Goal: Task Accomplishment & Management: Manage account settings

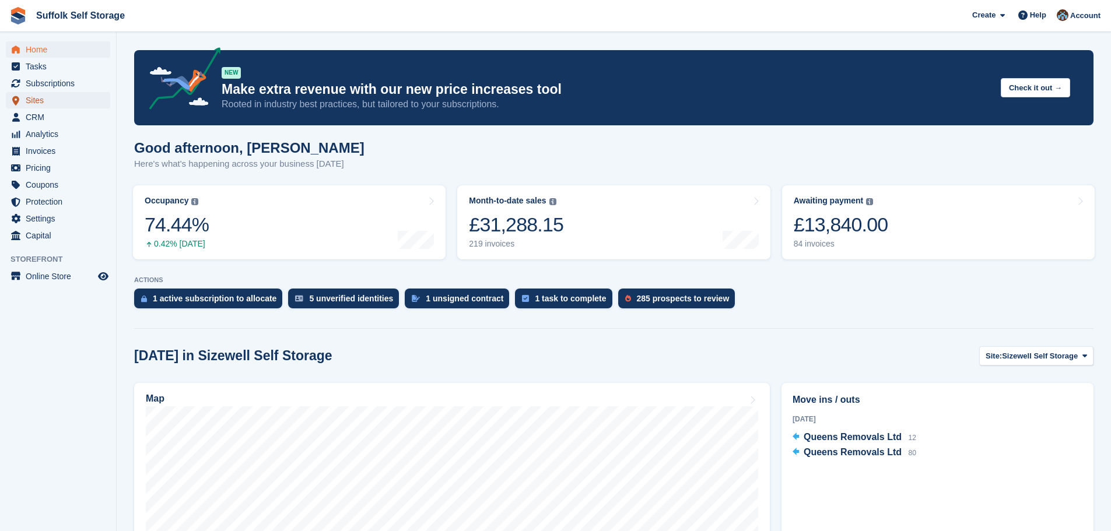
click at [36, 100] on span "Sites" at bounding box center [61, 100] width 70 height 16
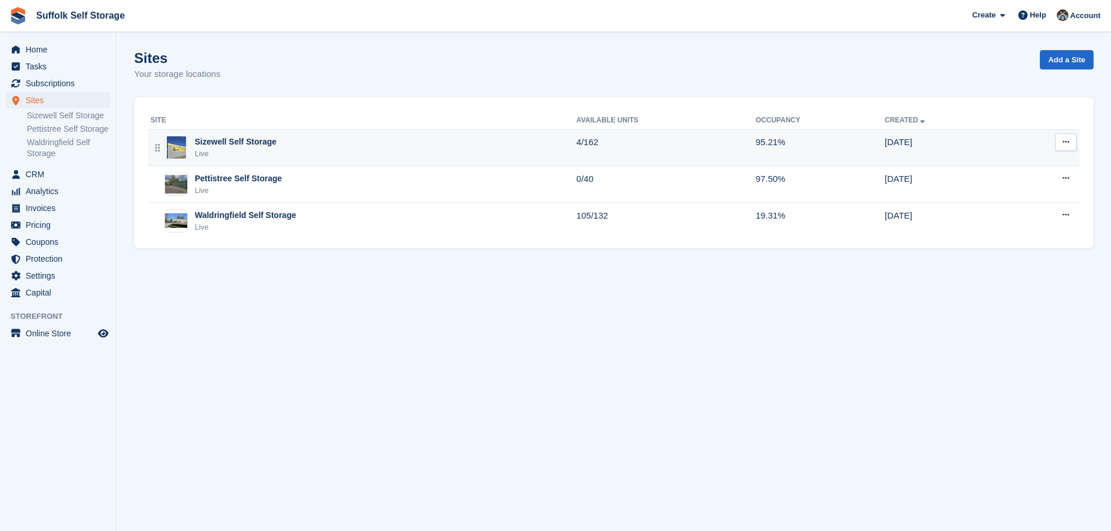
click at [268, 142] on div "Sizewell Self Storage" at bounding box center [236, 142] width 82 height 12
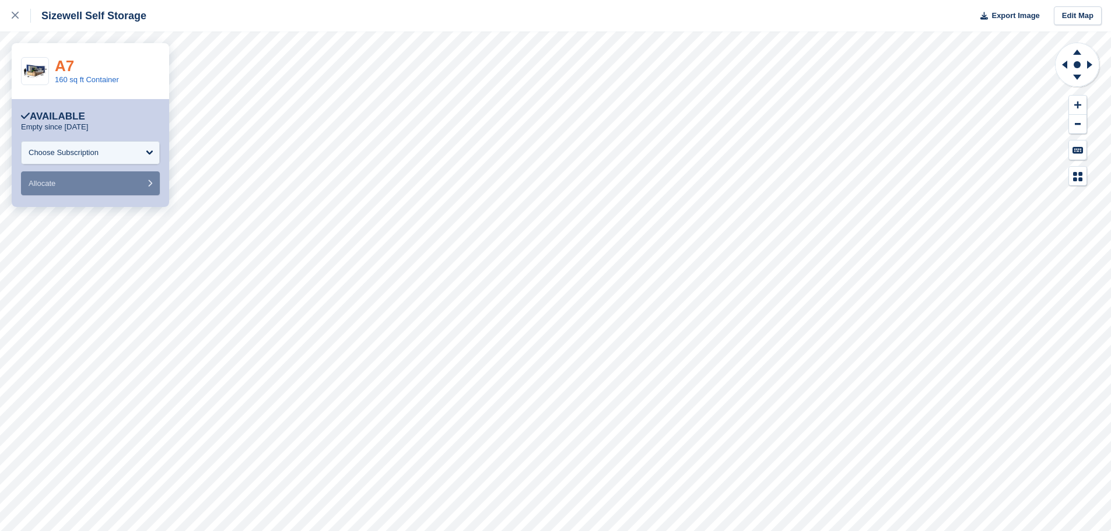
click at [62, 63] on link "A7" at bounding box center [64, 65] width 19 height 17
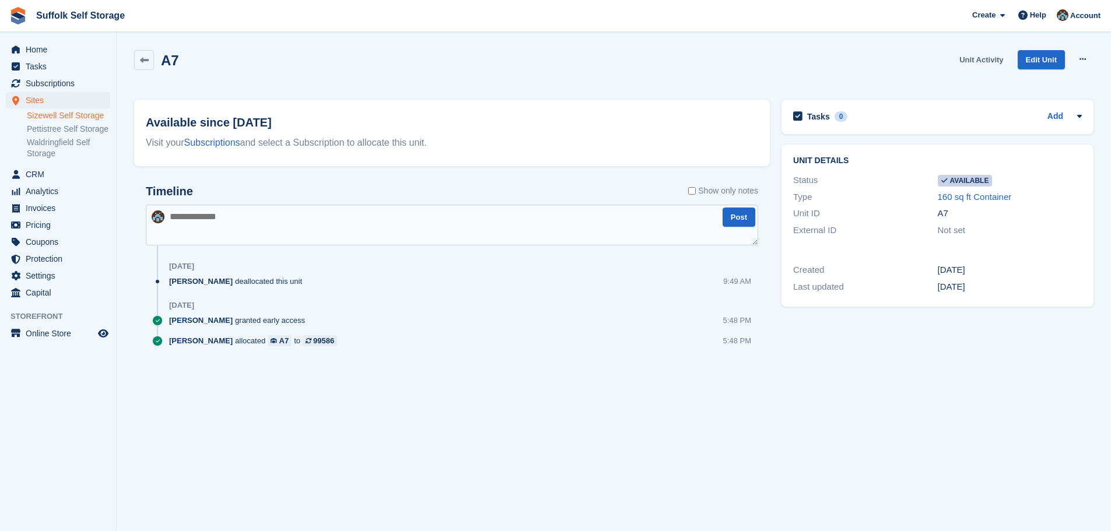
click at [972, 59] on link "Unit Activity" at bounding box center [981, 59] width 53 height 19
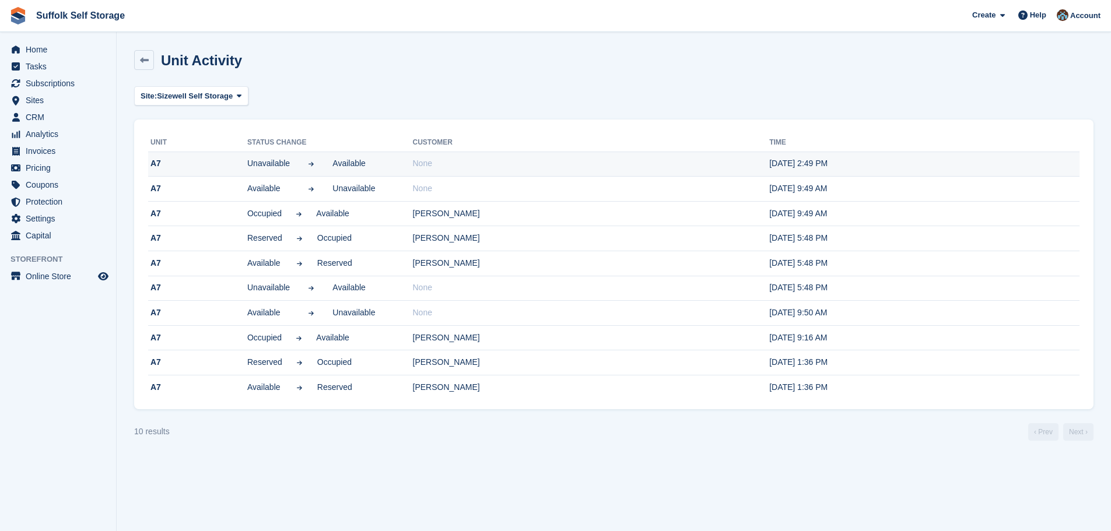
click at [355, 162] on span "Available" at bounding box center [353, 163] width 43 height 12
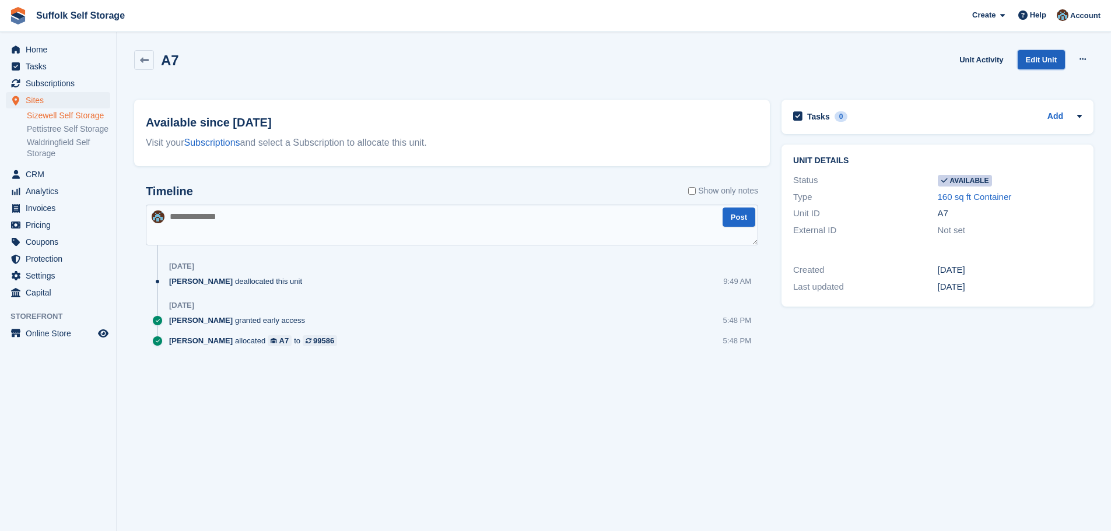
click at [1036, 60] on link "Edit Unit" at bounding box center [1041, 59] width 47 height 19
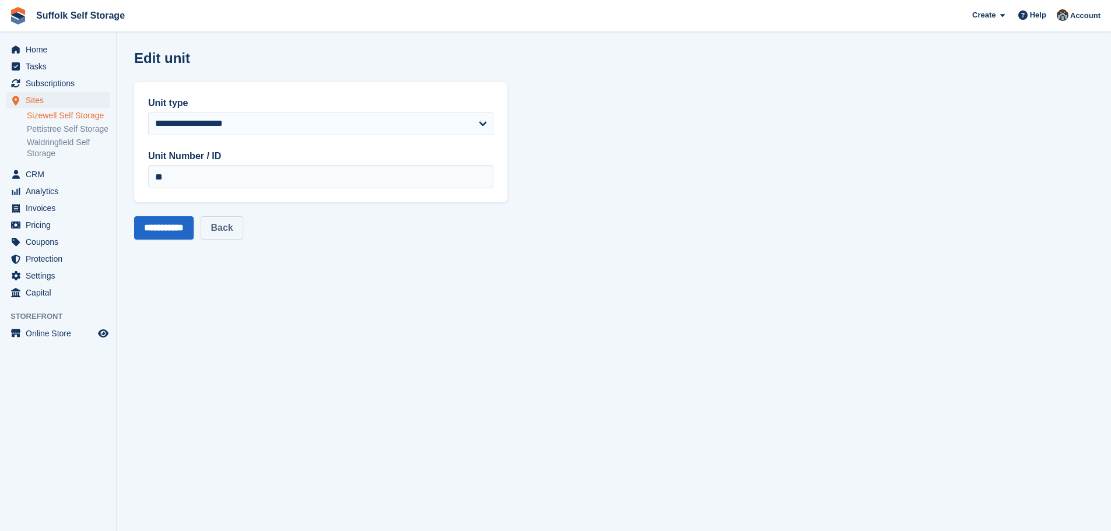
click at [232, 226] on link "Back" at bounding box center [222, 227] width 42 height 23
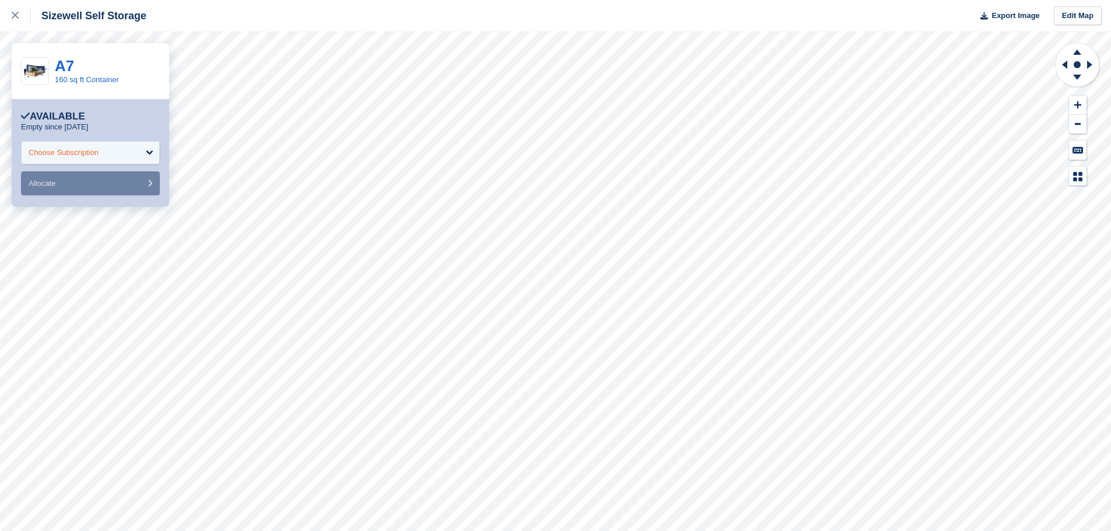
click at [130, 159] on div "Choose Subscription" at bounding box center [90, 152] width 139 height 23
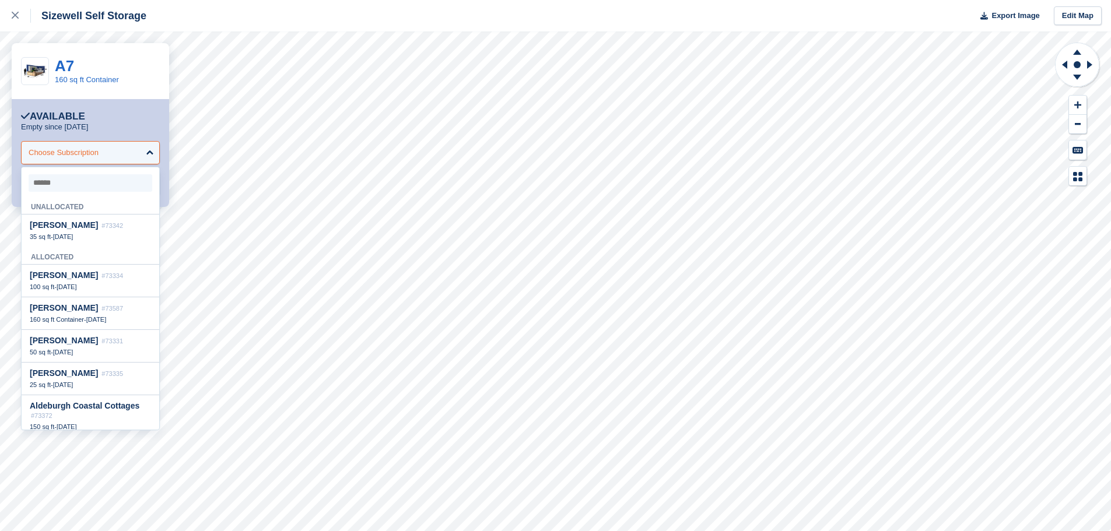
click at [130, 150] on div "Choose Subscription" at bounding box center [90, 152] width 139 height 23
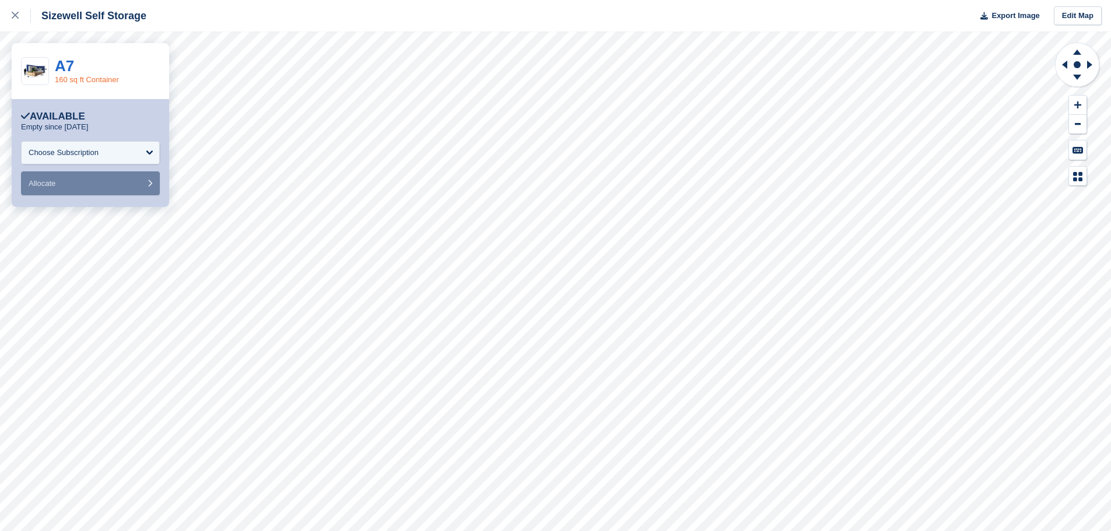
click at [92, 84] on link "160 sq ft Container" at bounding box center [87, 79] width 64 height 9
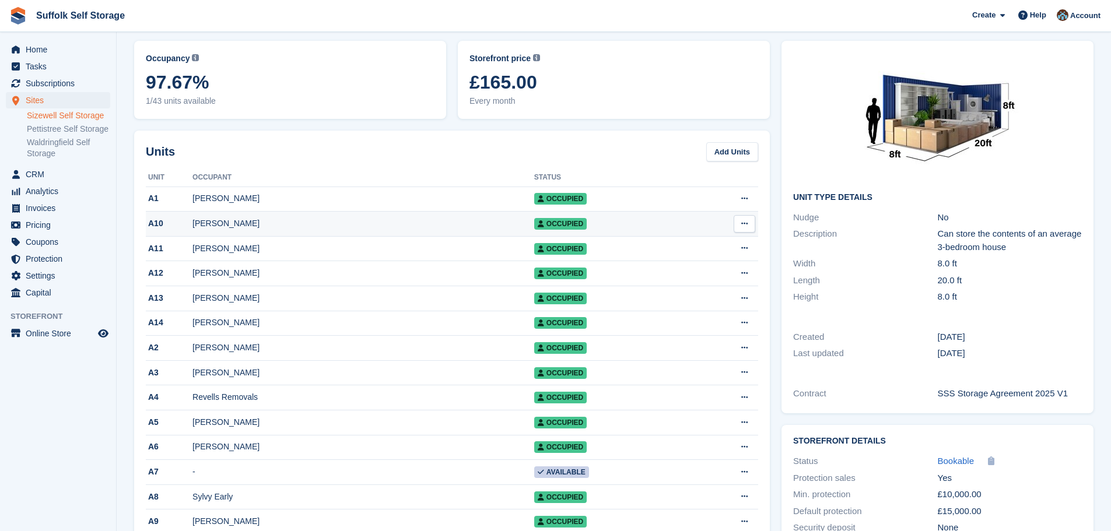
scroll to position [117, 0]
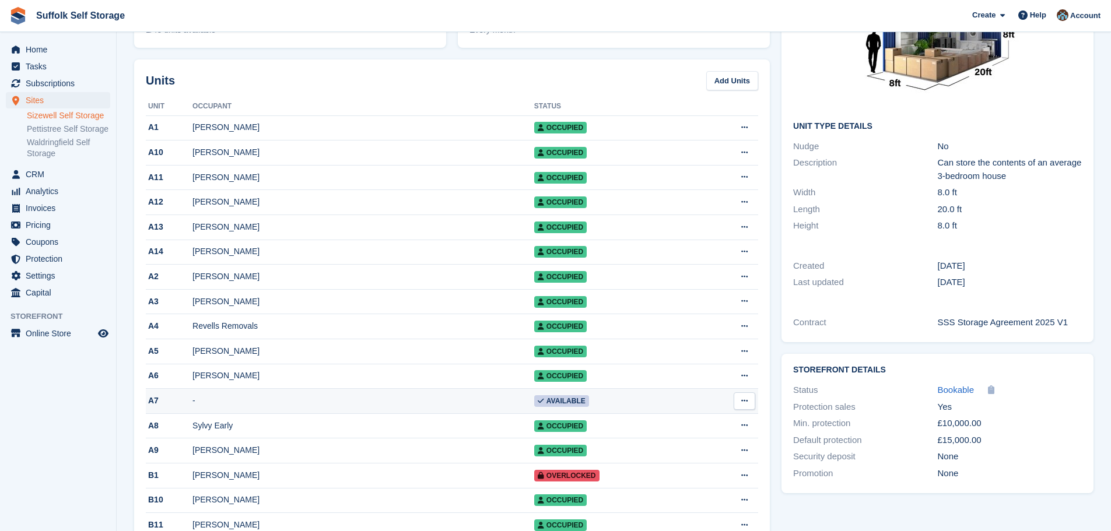
click at [740, 406] on button at bounding box center [745, 400] width 22 height 17
click at [666, 429] on p "Edit unit" at bounding box center [699, 423] width 101 height 15
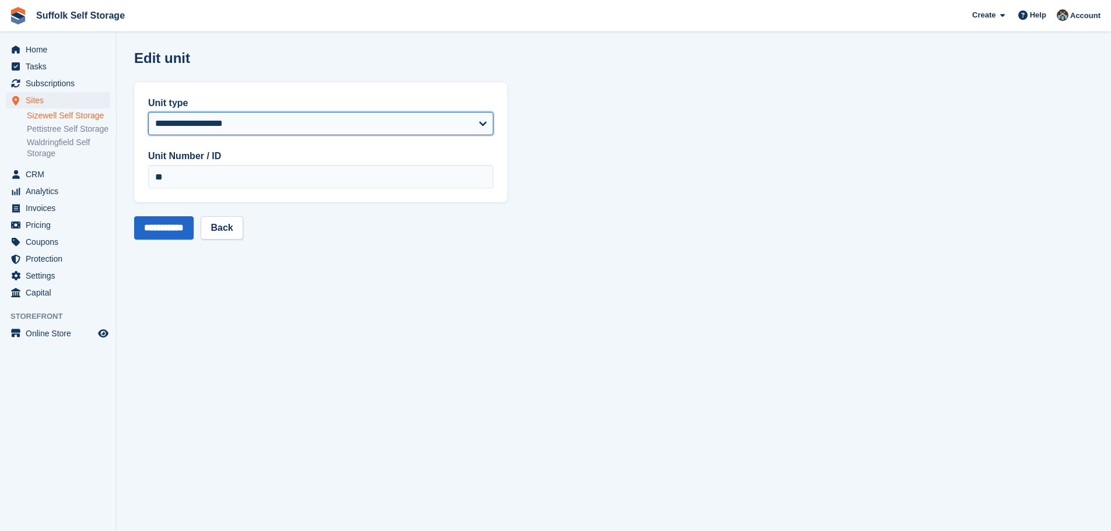
click at [484, 123] on select "**********" at bounding box center [320, 123] width 345 height 23
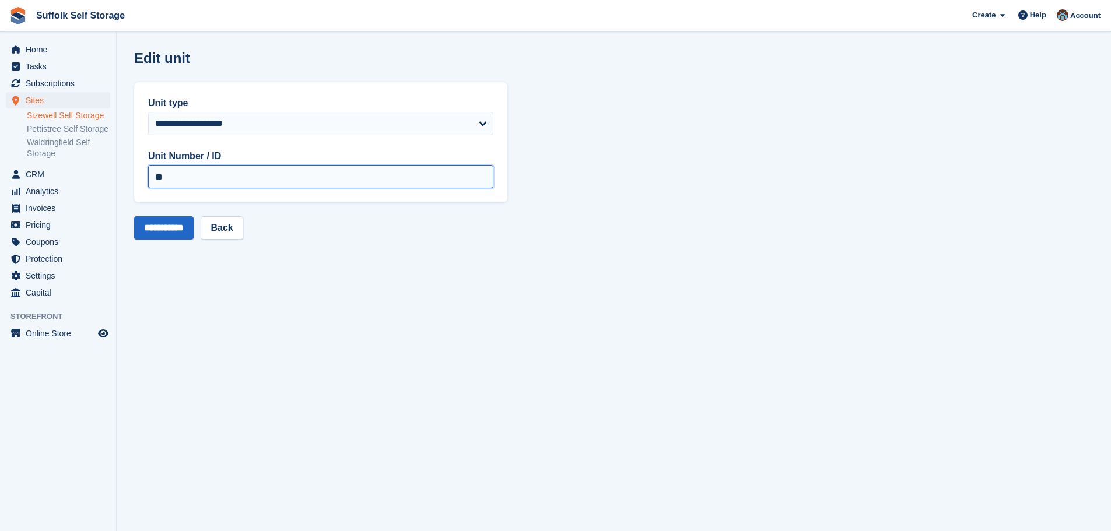
click at [242, 170] on input "**" at bounding box center [320, 176] width 345 height 23
click at [429, 311] on section "**********" at bounding box center [614, 265] width 994 height 531
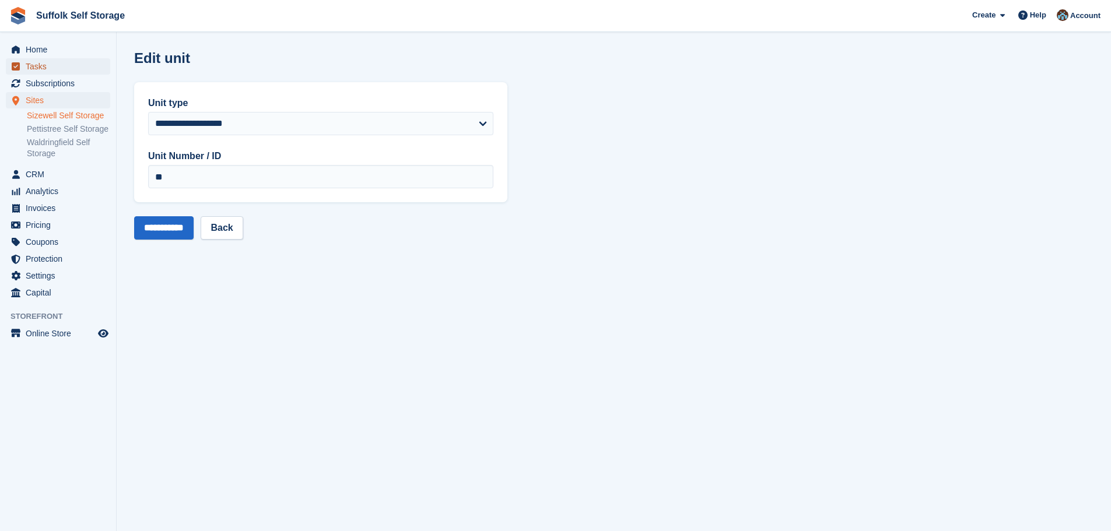
click at [41, 65] on span "Tasks" at bounding box center [61, 66] width 70 height 16
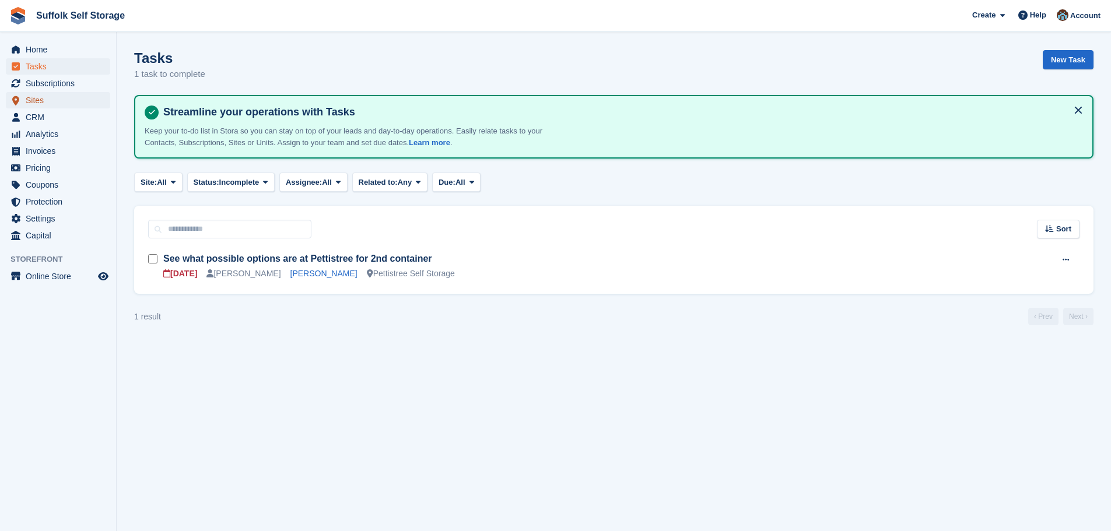
click at [30, 99] on span "Sites" at bounding box center [61, 100] width 70 height 16
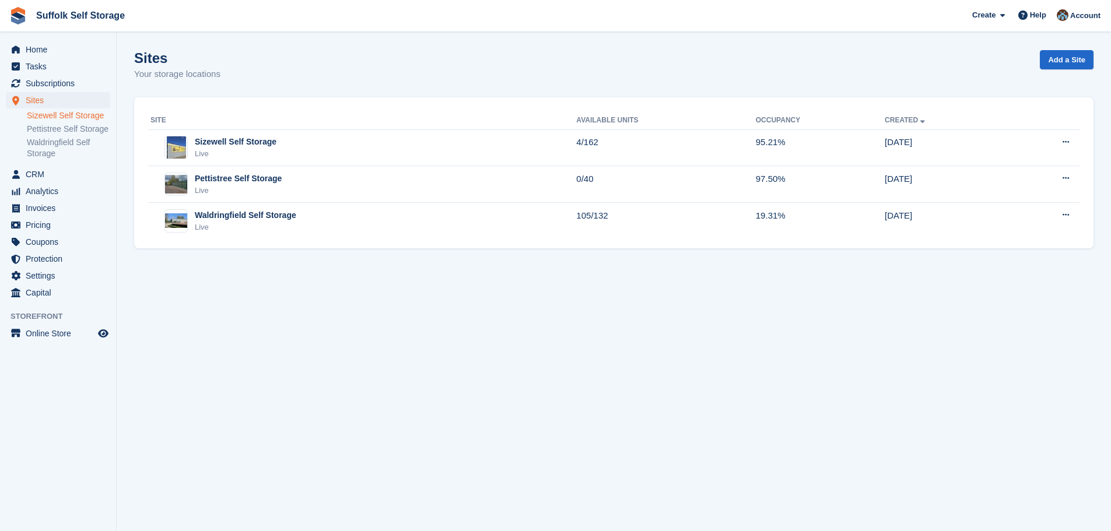
click at [86, 112] on link "Sizewell Self Storage" at bounding box center [68, 115] width 83 height 11
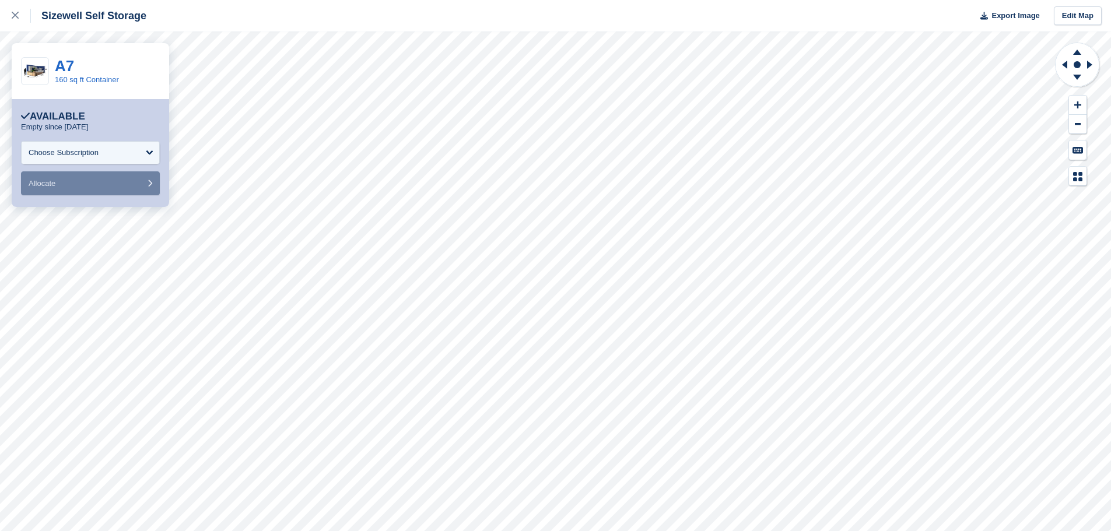
click at [29, 124] on p "Empty since 5 Aug" at bounding box center [54, 126] width 67 height 9
click at [58, 119] on div "Available" at bounding box center [53, 117] width 64 height 12
click at [69, 149] on div "Choose Subscription" at bounding box center [64, 153] width 70 height 12
click at [66, 61] on link "A7" at bounding box center [64, 65] width 19 height 17
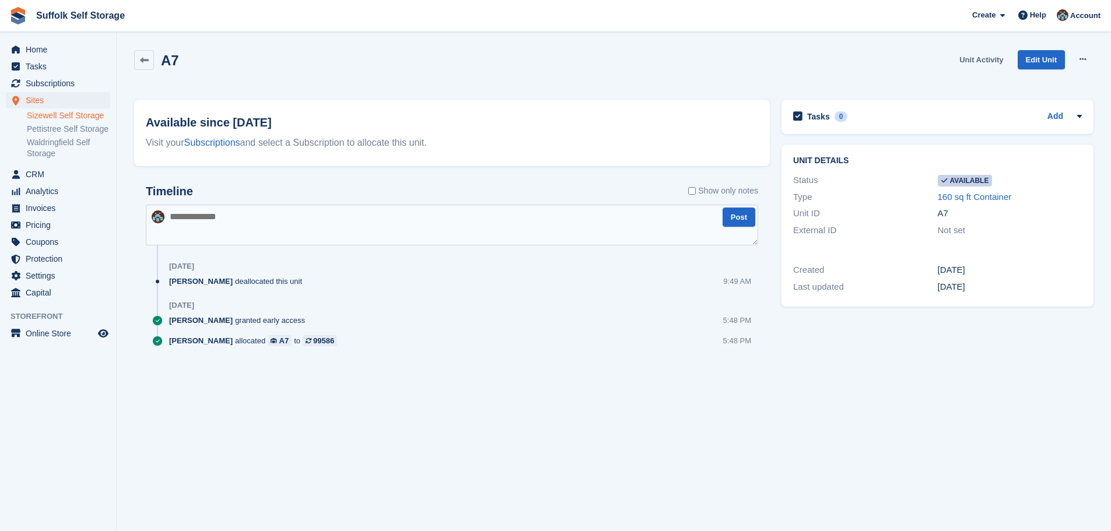
click at [968, 59] on link "Unit Activity" at bounding box center [981, 59] width 53 height 19
click at [1086, 59] on button at bounding box center [1083, 59] width 22 height 17
click at [1050, 79] on p "Make unavailable" at bounding box center [1037, 82] width 101 height 15
click at [213, 225] on textarea at bounding box center [452, 225] width 612 height 41
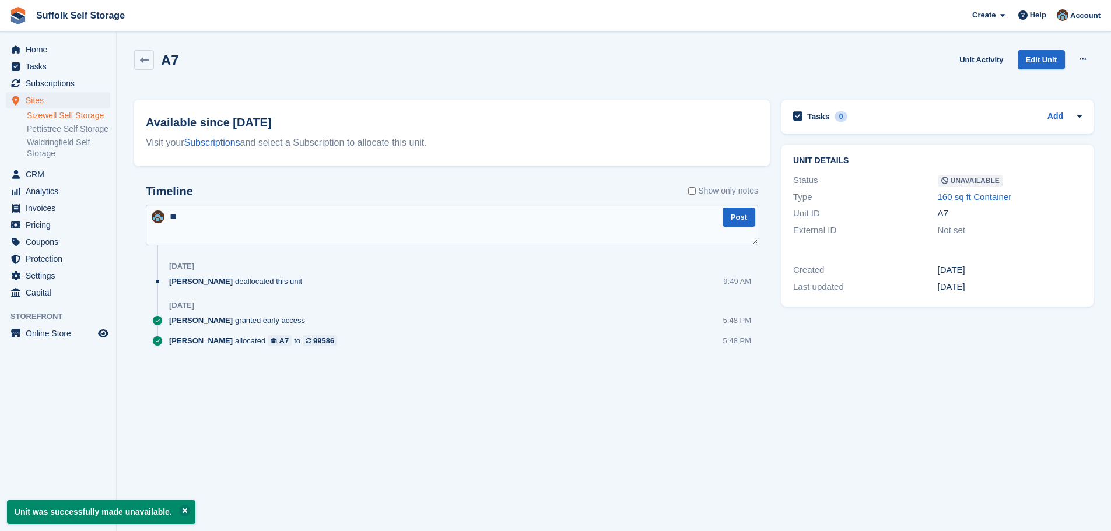
type textarea "*"
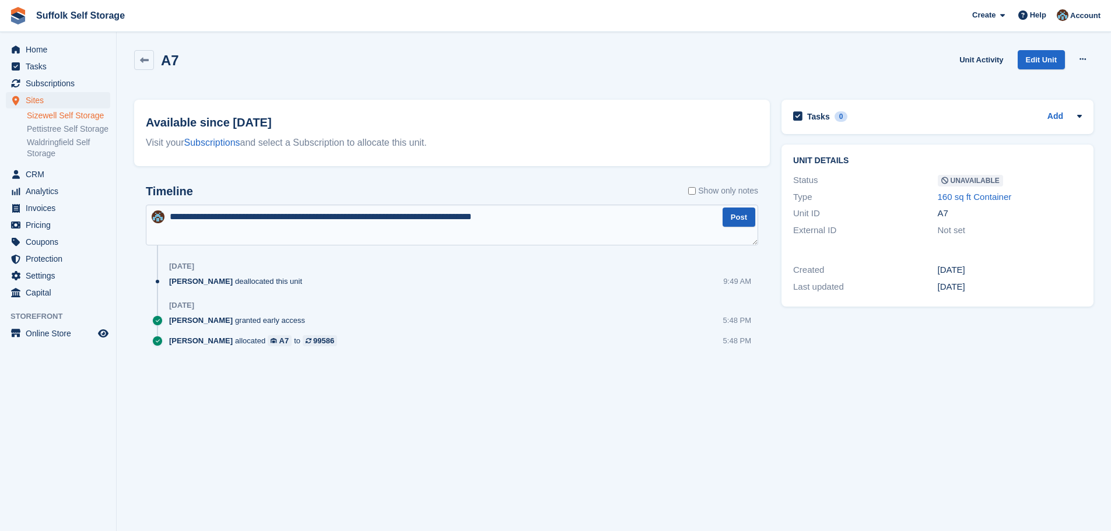
type textarea "**********"
click at [740, 217] on button "Post" at bounding box center [739, 217] width 33 height 19
